Goal: Go to known website: Go to known website

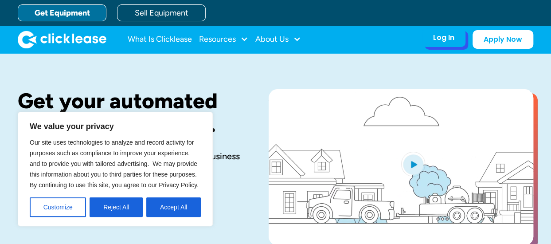
click at [447, 39] on div "Log In" at bounding box center [443, 37] width 21 height 9
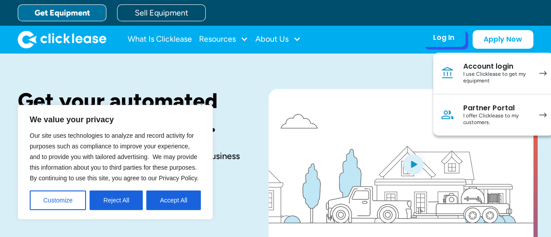
click at [544, 115] on img at bounding box center [543, 115] width 8 height 5
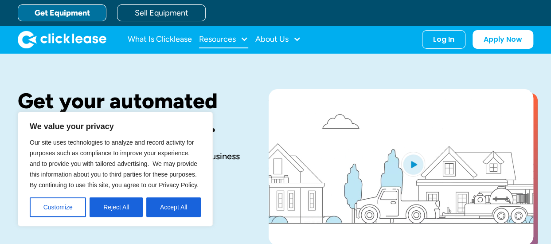
click at [224, 39] on div "Resources" at bounding box center [217, 39] width 37 height 0
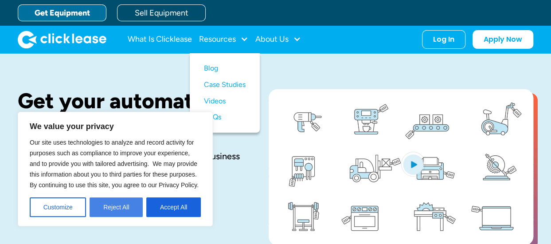
click at [126, 208] on button "Reject All" at bounding box center [116, 207] width 53 height 20
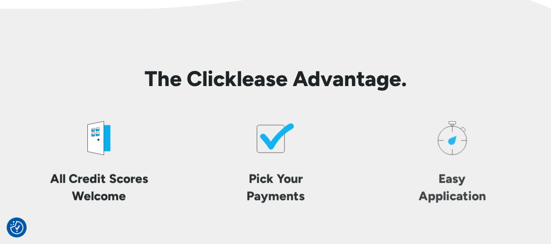
scroll to position [2042, 0]
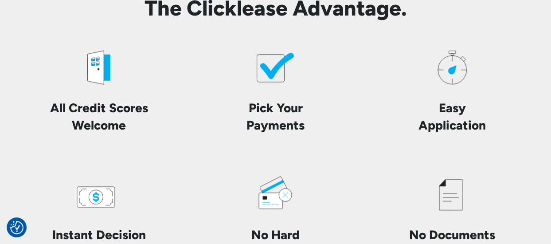
click at [275, 71] on icon at bounding box center [277, 66] width 34 height 26
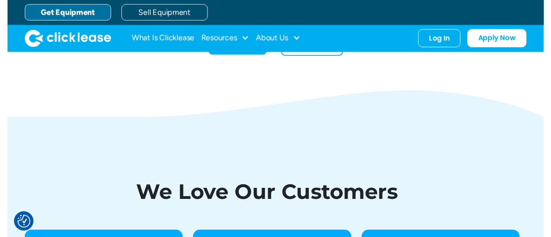
scroll to position [2732, 0]
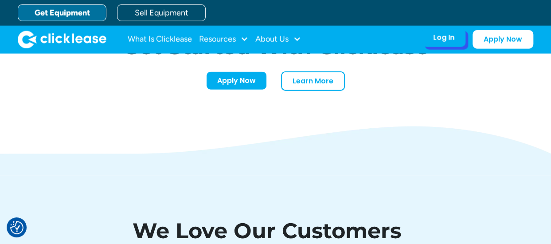
click at [448, 39] on div "Log In" at bounding box center [443, 37] width 21 height 9
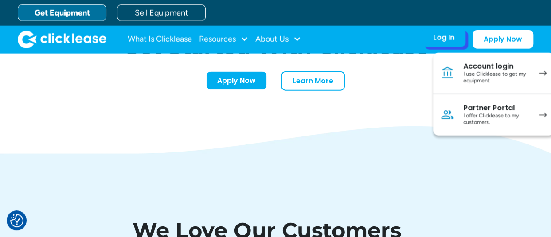
click at [507, 113] on div "I offer Clicklease to my customers." at bounding box center [496, 120] width 67 height 14
